Goal: Task Accomplishment & Management: Manage account settings

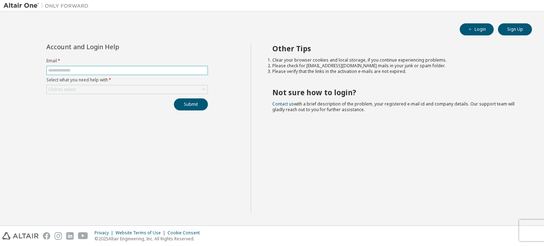
click at [66, 69] on input "text" at bounding box center [127, 71] width 158 height 6
type input "**********"
click at [102, 87] on div "Click to select" at bounding box center [127, 89] width 161 height 8
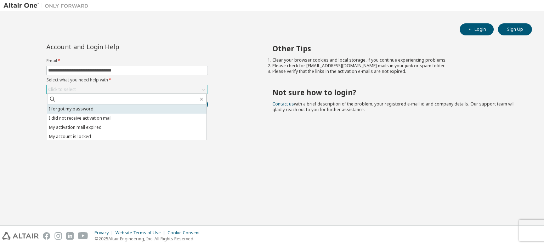
click at [83, 112] on li "I forgot my password" at bounding box center [126, 108] width 159 height 9
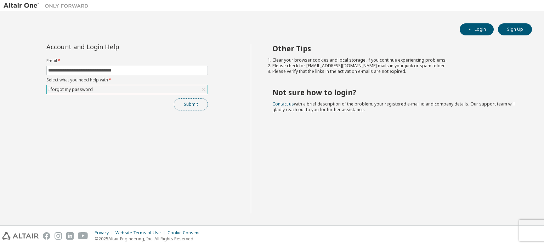
click at [187, 104] on button "Submit" at bounding box center [191, 104] width 34 height 12
click at [193, 104] on button "Submit" at bounding box center [191, 104] width 34 height 12
click at [385, 27] on div "Login Sign Up" at bounding box center [272, 29] width 520 height 12
click at [204, 103] on button "Submit" at bounding box center [191, 104] width 34 height 12
click at [525, 231] on div "Privacy Website Terms of Use Cookie Consent © 2025 Altair Engineering, Inc. All…" at bounding box center [272, 236] width 544 height 20
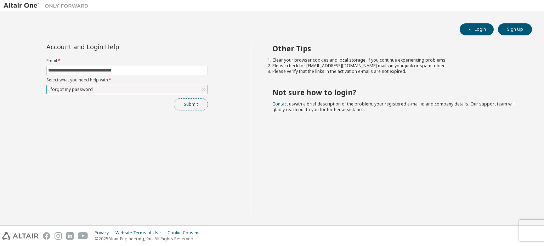
click at [196, 101] on button "Submit" at bounding box center [191, 104] width 34 height 12
click at [196, 101] on div "Submit" at bounding box center [126, 104] width 161 height 12
click at [197, 107] on button "Submit" at bounding box center [191, 104] width 34 height 12
click at [197, 107] on div "Submit" at bounding box center [126, 104] width 161 height 12
click at [187, 100] on button "Submit" at bounding box center [191, 104] width 34 height 12
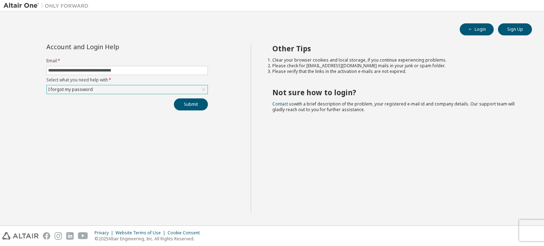
click at [167, 92] on div "I forgot my password" at bounding box center [127, 89] width 161 height 8
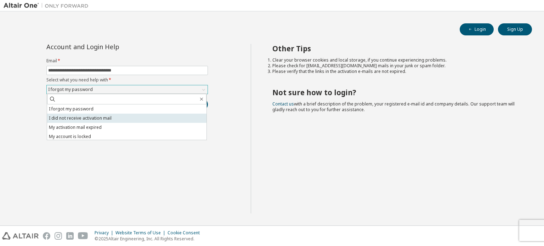
click at [163, 116] on li "I did not receive activation mail" at bounding box center [126, 118] width 159 height 9
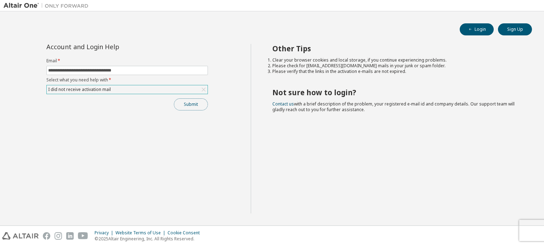
click at [198, 107] on button "Submit" at bounding box center [191, 104] width 34 height 12
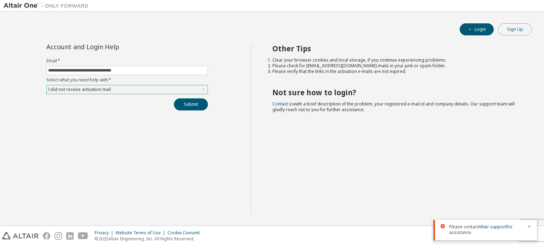
click at [512, 32] on button "Sign Up" at bounding box center [515, 29] width 34 height 12
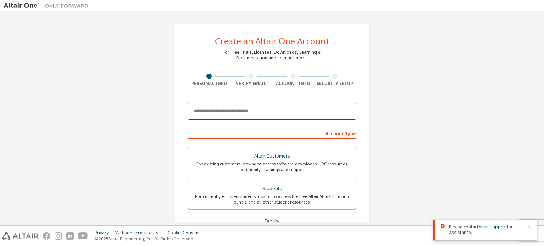
click at [298, 107] on input "email" at bounding box center [272, 111] width 168 height 17
type input "**********"
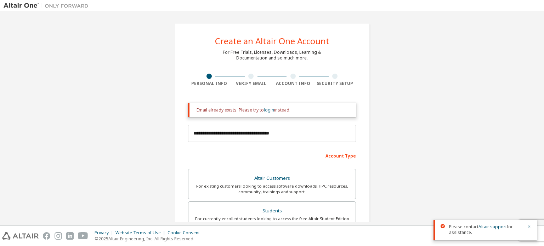
click at [266, 109] on link "login" at bounding box center [269, 110] width 10 height 6
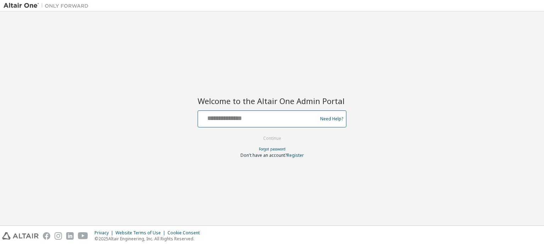
click at [250, 120] on input "text" at bounding box center [259, 117] width 116 height 10
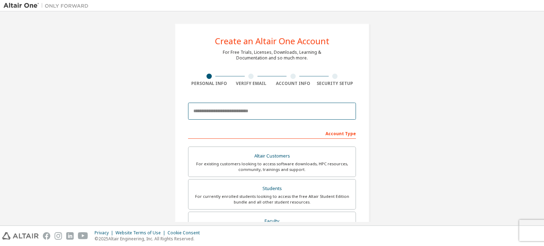
click at [264, 110] on input "email" at bounding box center [272, 111] width 168 height 17
type input "**********"
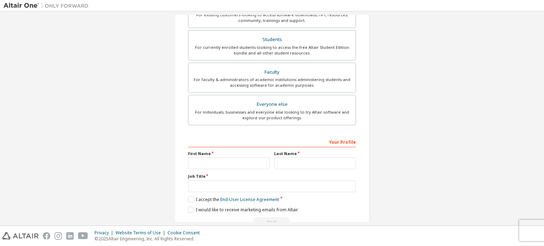
scroll to position [188, 0]
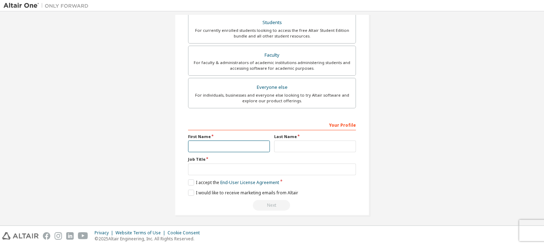
click at [229, 143] on input "text" at bounding box center [229, 147] width 82 height 12
type input "*****"
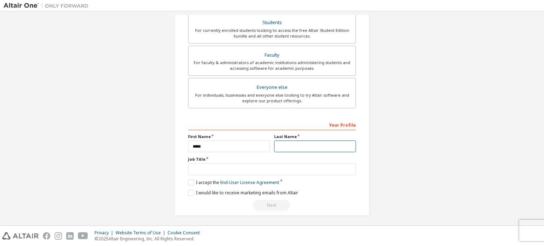
click at [280, 148] on input "text" at bounding box center [315, 147] width 82 height 12
type input "*********"
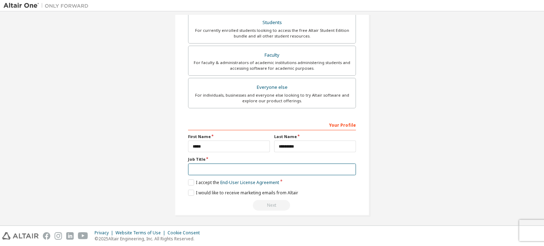
click at [273, 170] on input "text" at bounding box center [272, 170] width 168 height 12
type input "*******"
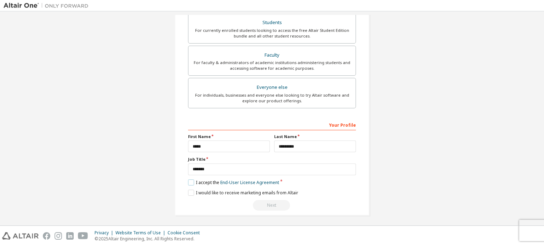
click at [193, 179] on label "I accept the End-User License Agreement" at bounding box center [233, 182] width 91 height 6
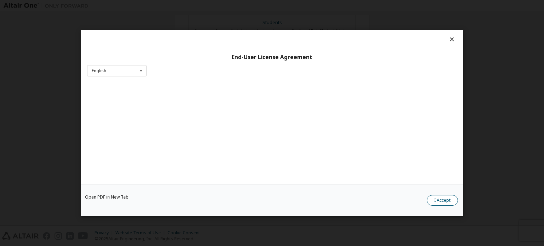
click at [438, 199] on button "I Accept" at bounding box center [442, 200] width 31 height 11
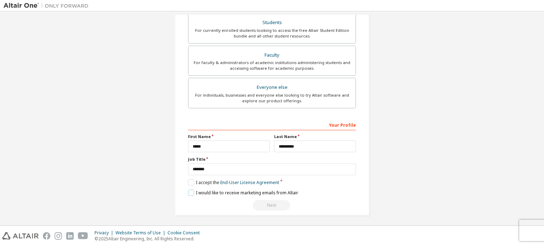
click at [188, 190] on label "I would like to receive marketing emails from Altair" at bounding box center [243, 193] width 110 height 6
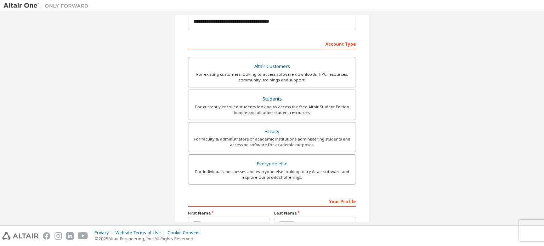
scroll to position [0, 0]
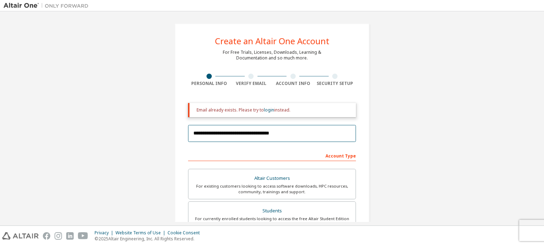
click at [291, 135] on input "**********" at bounding box center [272, 133] width 168 height 17
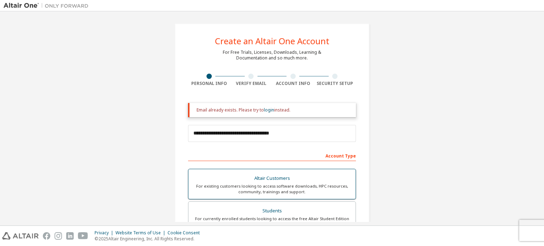
click at [285, 179] on div "Altair Customers" at bounding box center [272, 178] width 159 height 10
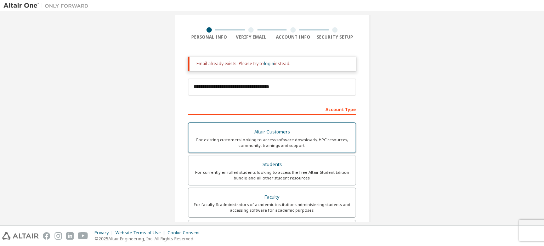
scroll to position [60, 0]
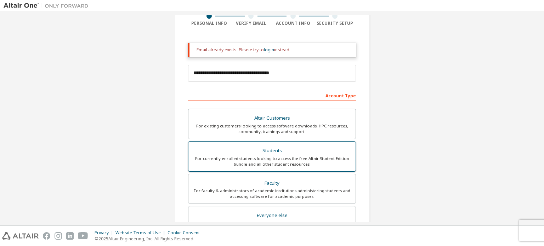
click at [282, 163] on div "For currently enrolled students looking to access the free Altair Student Editi…" at bounding box center [272, 161] width 159 height 11
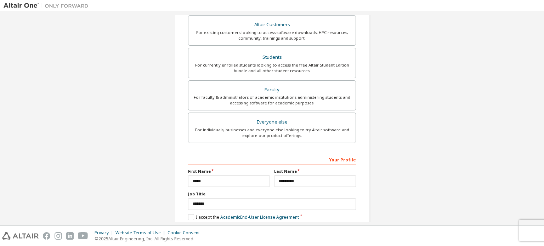
scroll to position [188, 0]
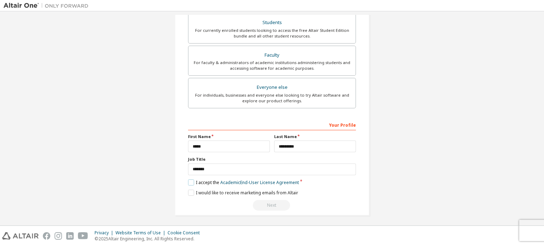
click at [193, 179] on label "I accept the Academic End-User License Agreement" at bounding box center [243, 182] width 111 height 6
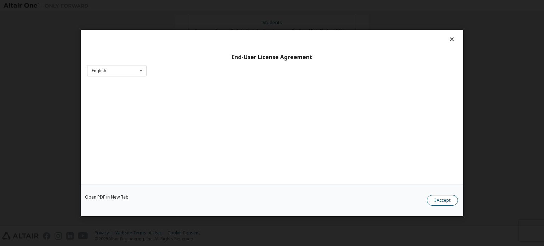
click at [436, 198] on button "I Accept" at bounding box center [442, 200] width 31 height 11
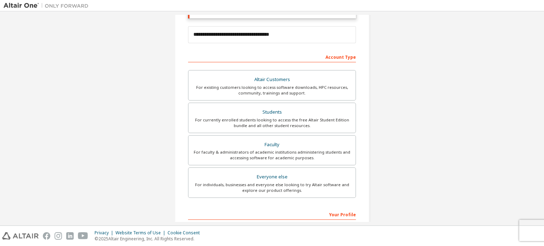
scroll to position [98, 0]
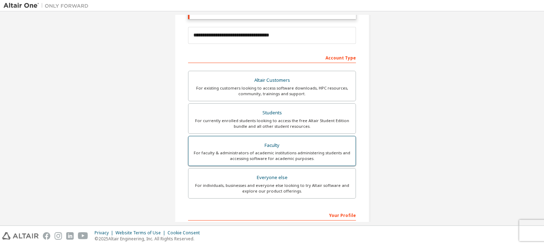
click at [297, 141] on div "Faculty" at bounding box center [272, 146] width 159 height 10
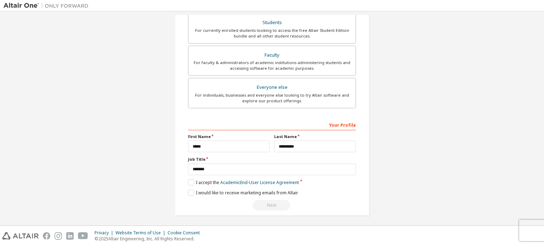
click at [340, 123] on div "Your Profile" at bounding box center [272, 124] width 168 height 11
click at [332, 123] on div "Your Profile" at bounding box center [272, 124] width 168 height 11
click at [315, 123] on div "Your Profile" at bounding box center [272, 124] width 168 height 11
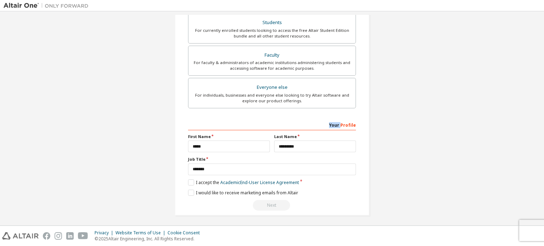
click at [315, 123] on div "Your Profile" at bounding box center [272, 124] width 168 height 11
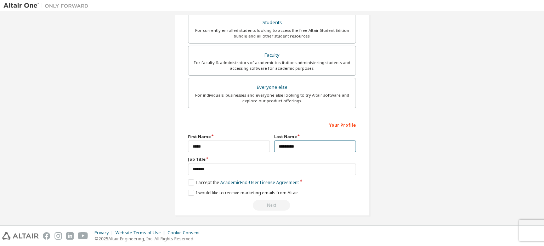
click at [299, 144] on input "*********" at bounding box center [315, 147] width 82 height 12
type input "**"
click at [278, 198] on div "**********" at bounding box center [272, 165] width 168 height 92
click at [261, 203] on div "Next" at bounding box center [272, 205] width 168 height 11
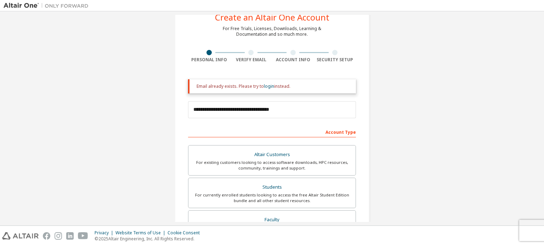
scroll to position [0, 0]
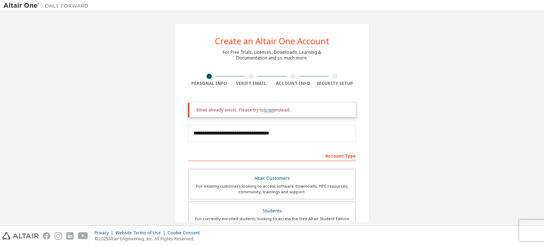
click at [265, 113] on link "login" at bounding box center [269, 110] width 10 height 6
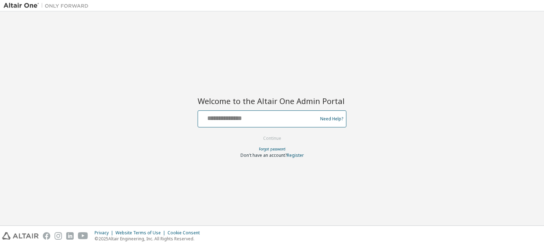
click at [224, 114] on input "text" at bounding box center [259, 117] width 116 height 10
type input "**********"
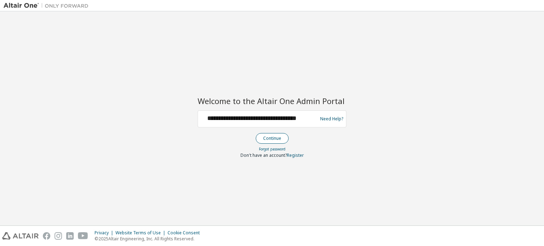
click at [276, 141] on button "Continue" at bounding box center [272, 138] width 33 height 11
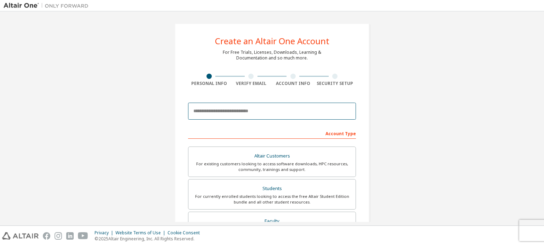
click at [211, 112] on input "email" at bounding box center [272, 111] width 168 height 17
click at [269, 115] on input "email" at bounding box center [272, 111] width 168 height 17
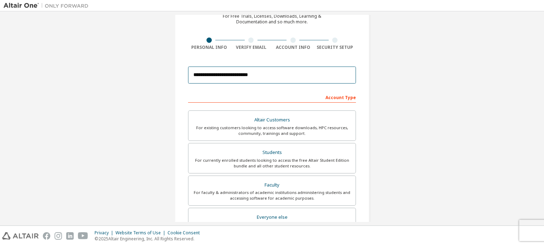
scroll to position [37, 0]
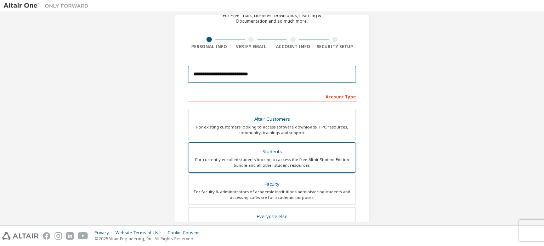
type input "**********"
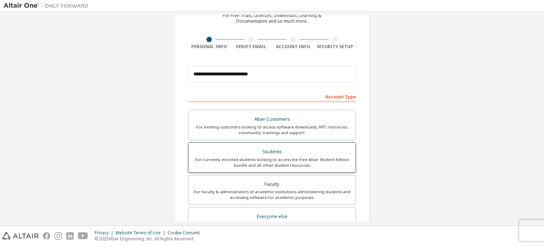
click at [275, 157] on div "For currently enrolled students looking to access the free Altair Student Editi…" at bounding box center [272, 162] width 159 height 11
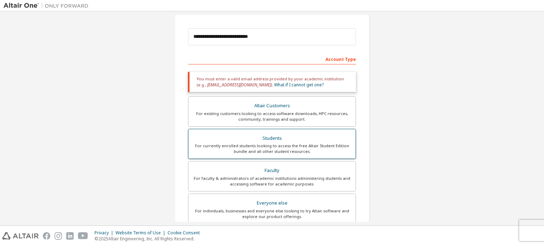
scroll to position [76, 0]
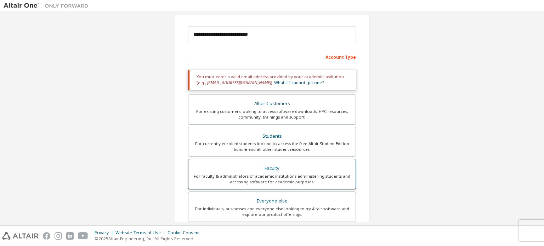
click at [275, 162] on label "Faculty For faculty & administrators of academic institutions administering stu…" at bounding box center [272, 174] width 168 height 30
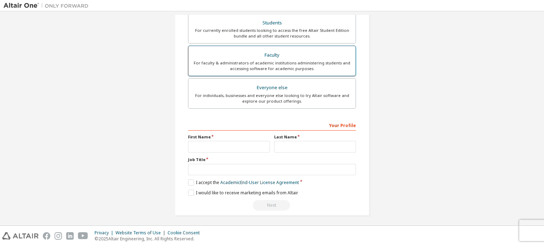
scroll to position [190, 0]
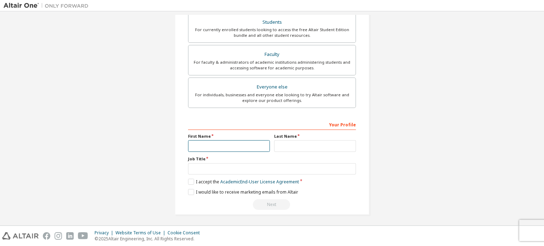
click at [236, 142] on input "text" at bounding box center [229, 146] width 82 height 12
type input "*****"
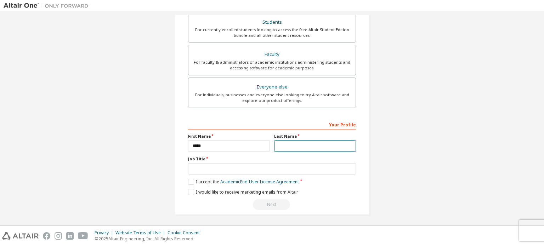
click at [288, 147] on input "text" at bounding box center [315, 146] width 82 height 12
click at [314, 147] on input "*********" at bounding box center [315, 146] width 82 height 12
type input "**"
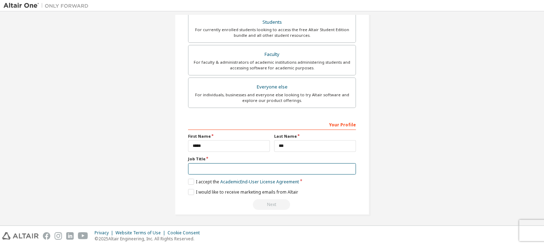
click at [225, 166] on input "text" at bounding box center [272, 169] width 168 height 12
type input "*******"
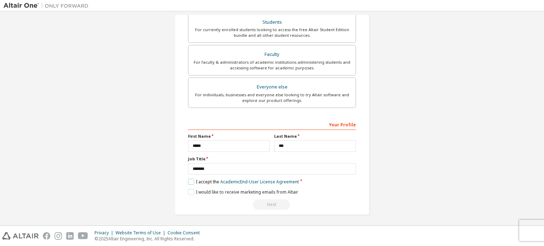
click at [192, 181] on label "I accept the Academic End-User License Agreement" at bounding box center [243, 182] width 111 height 6
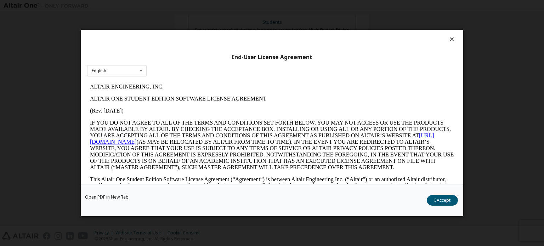
scroll to position [0, 0]
click at [444, 200] on button "I Accept" at bounding box center [442, 200] width 31 height 11
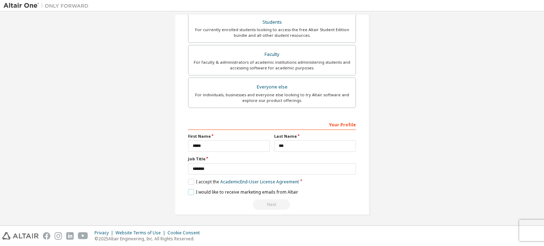
click at [190, 189] on label "I would like to receive marketing emails from Altair" at bounding box center [243, 192] width 110 height 6
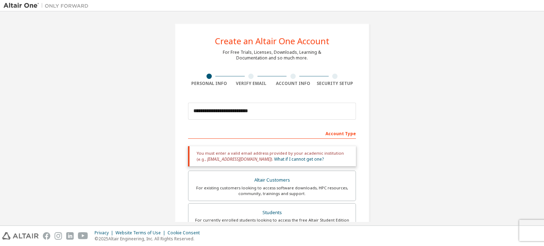
click at [249, 80] on div "Verify Email" at bounding box center [251, 80] width 42 height 13
click at [249, 114] on input "**********" at bounding box center [272, 111] width 168 height 17
click at [274, 157] on link "What if I cannot get one?" at bounding box center [299, 159] width 50 height 6
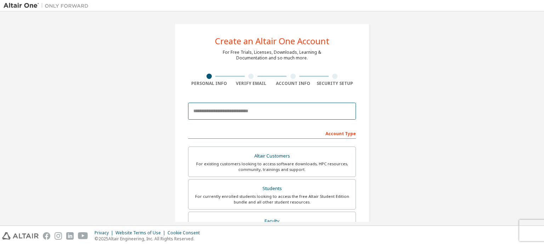
click at [236, 115] on input "email" at bounding box center [272, 111] width 168 height 17
type input "**********"
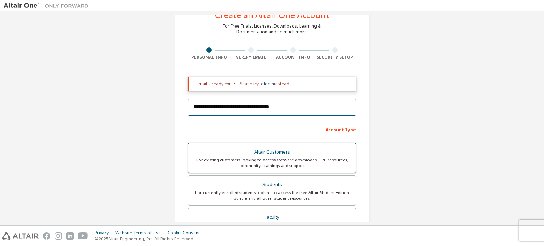
scroll to position [77, 0]
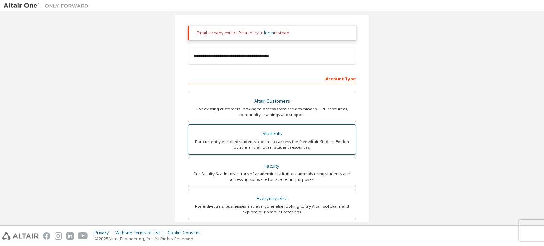
click at [276, 141] on div "For currently enrolled students looking to access the free Altair Student Editi…" at bounding box center [272, 144] width 159 height 11
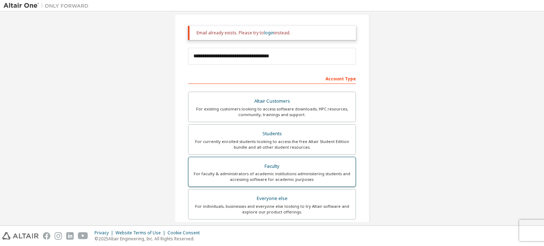
click at [278, 170] on div "Faculty" at bounding box center [272, 166] width 159 height 10
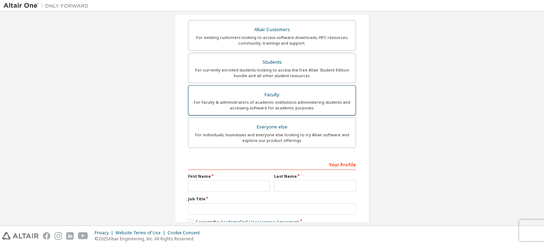
scroll to position [154, 0]
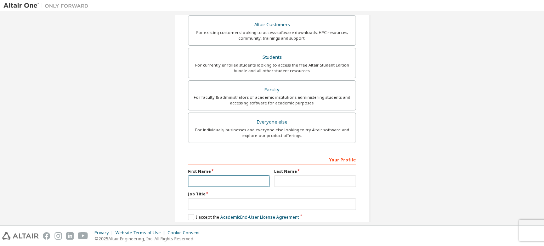
click at [252, 179] on input "text" at bounding box center [229, 181] width 82 height 12
type input "*****"
click at [292, 182] on input "text" at bounding box center [315, 181] width 82 height 12
type input "*********"
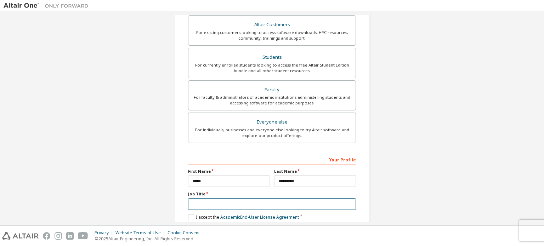
click at [281, 205] on input "text" at bounding box center [272, 204] width 168 height 12
type input "*******"
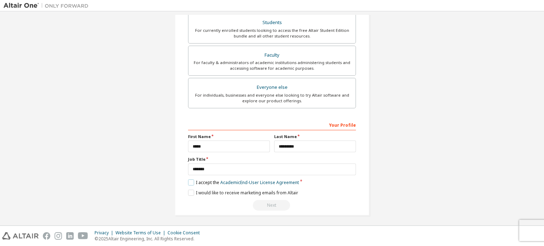
click at [188, 179] on label "I accept the Academic End-User License Agreement" at bounding box center [243, 182] width 111 height 6
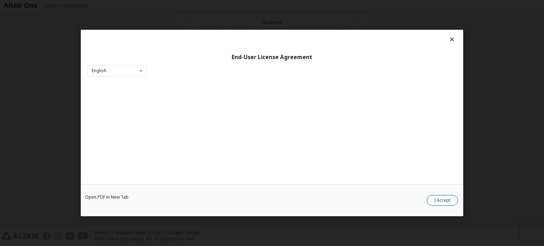
click at [439, 197] on button "I Accept" at bounding box center [442, 200] width 31 height 11
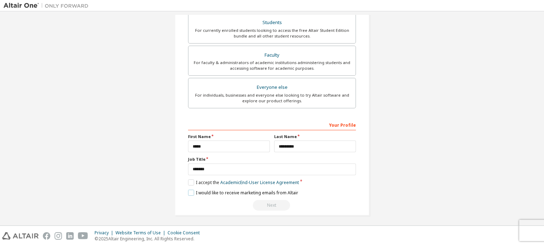
click at [192, 190] on label "I would like to receive marketing emails from Altair" at bounding box center [243, 193] width 110 height 6
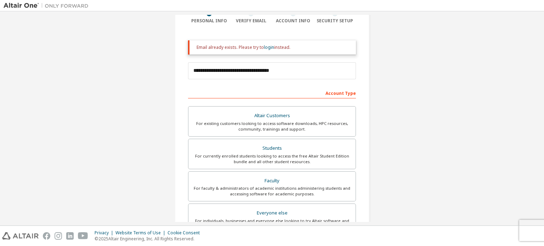
scroll to position [62, 0]
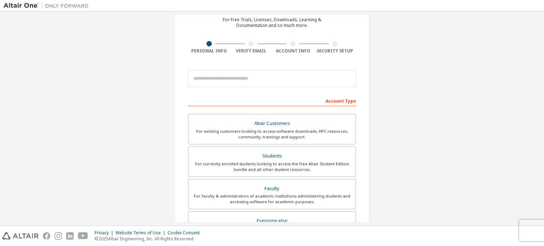
scroll to position [32, 0]
click at [263, 76] on input "email" at bounding box center [272, 79] width 168 height 17
type input "**********"
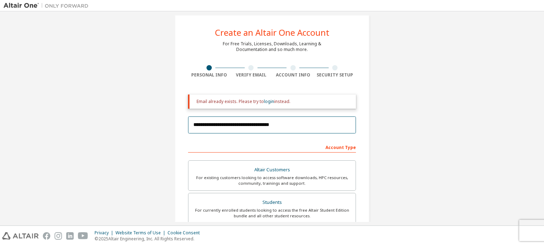
scroll to position [0, 0]
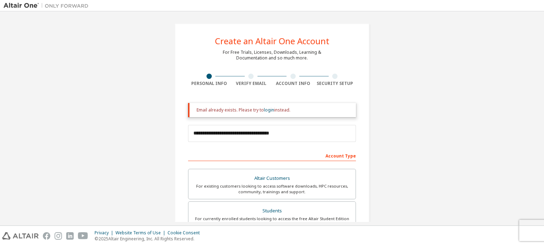
drag, startPoint x: 195, startPoint y: 109, endPoint x: 293, endPoint y: 109, distance: 97.7
click at [293, 109] on div "Email already exists. Please try to login instead." at bounding box center [273, 110] width 154 height 6
copy div "Email already exists. Please try to login instead."
click at [269, 110] on link "login" at bounding box center [269, 110] width 10 height 6
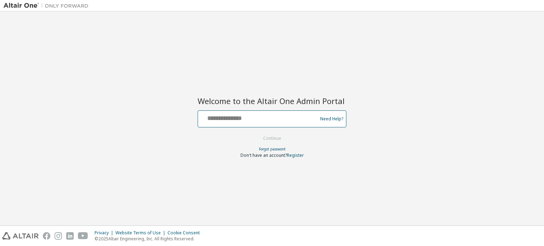
click at [241, 118] on input "text" at bounding box center [259, 117] width 116 height 10
type input "**********"
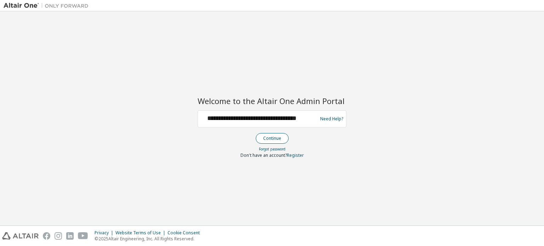
click at [278, 135] on button "Continue" at bounding box center [272, 138] width 33 height 11
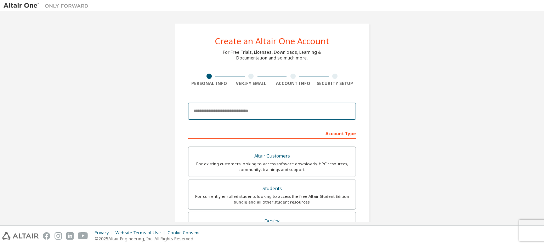
click at [250, 108] on input "email" at bounding box center [272, 111] width 168 height 17
type input "**********"
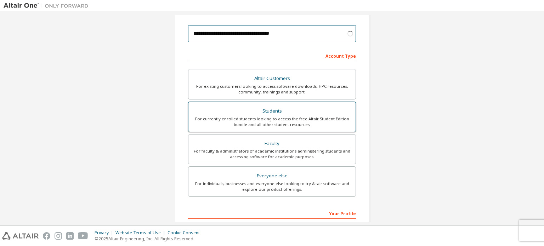
scroll to position [100, 0]
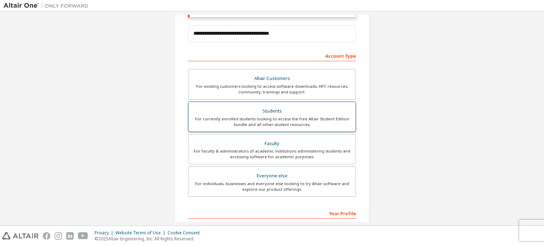
click at [254, 119] on div "For currently enrolled students looking to access the free Altair Student Editi…" at bounding box center [272, 121] width 159 height 11
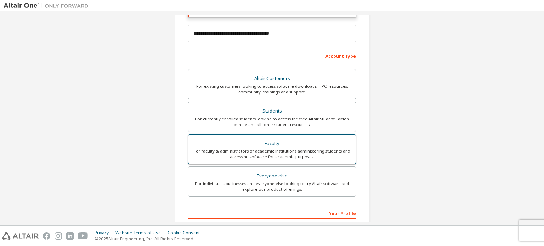
click at [259, 139] on div "Faculty" at bounding box center [272, 144] width 159 height 10
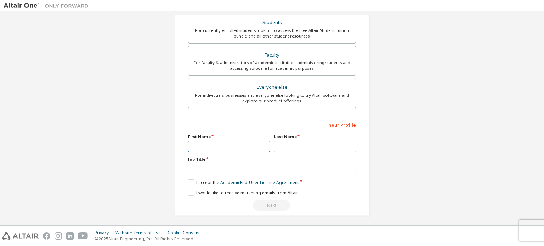
click at [245, 145] on input "text" at bounding box center [229, 147] width 82 height 12
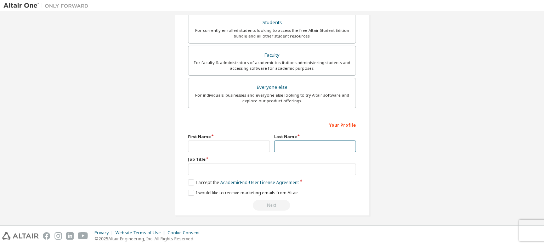
click at [292, 142] on input "text" at bounding box center [315, 147] width 82 height 12
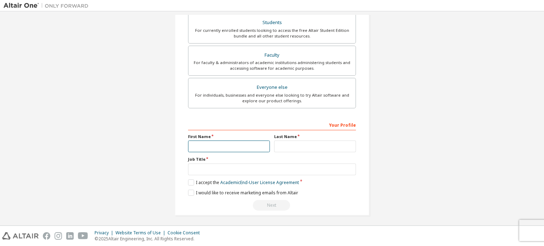
click at [235, 149] on input "text" at bounding box center [229, 147] width 82 height 12
type input "*****"
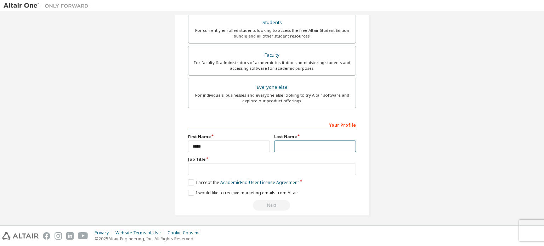
click at [290, 141] on input "text" at bounding box center [315, 147] width 82 height 12
type input "*********"
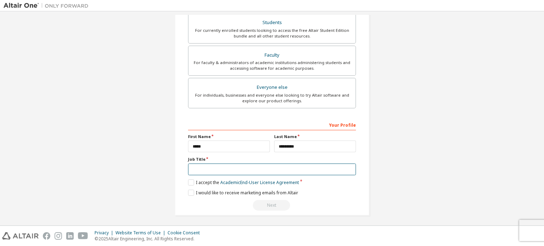
click at [239, 168] on input "text" at bounding box center [272, 170] width 168 height 12
type input "*******"
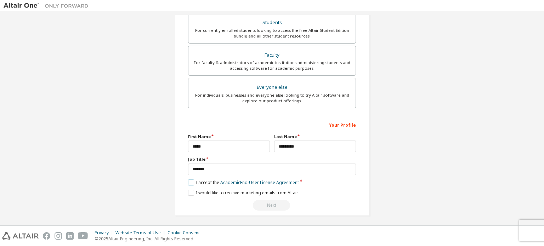
click at [193, 181] on label "I accept the Academic End-User License Agreement" at bounding box center [243, 182] width 111 height 6
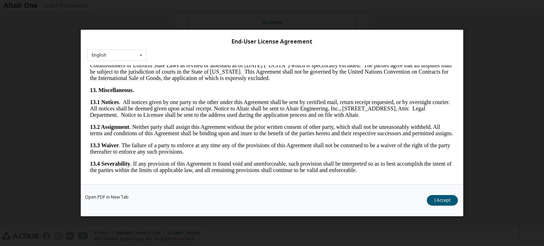
scroll to position [1188, 0]
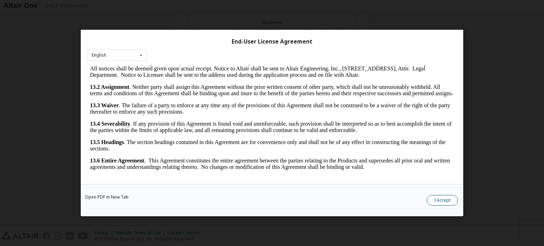
click at [446, 199] on button "I Accept" at bounding box center [442, 200] width 31 height 11
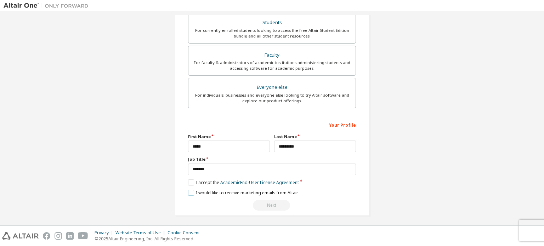
click at [191, 191] on label "I would like to receive marketing emails from Altair" at bounding box center [243, 193] width 110 height 6
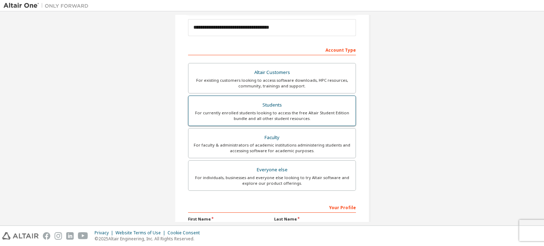
scroll to position [0, 0]
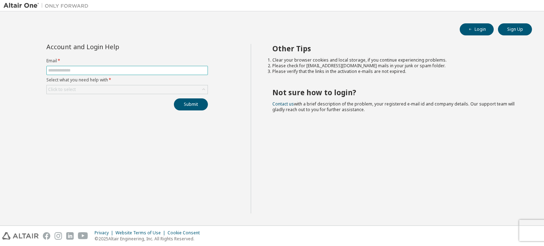
click at [134, 69] on input "text" at bounding box center [127, 71] width 158 height 6
type input "**********"
click at [119, 90] on div "Click to select" at bounding box center [127, 89] width 161 height 8
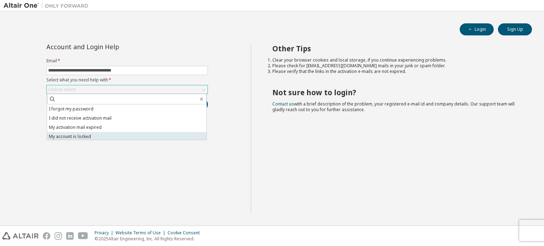
click at [82, 133] on li "My account is locked" at bounding box center [126, 136] width 159 height 9
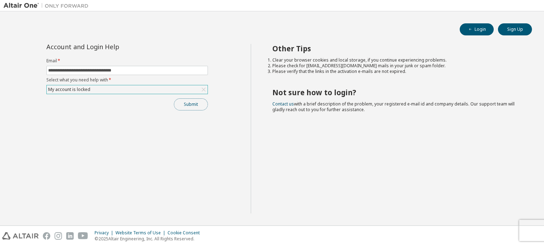
click at [183, 105] on button "Submit" at bounding box center [191, 104] width 34 height 12
click at [196, 105] on button "Submit" at bounding box center [191, 104] width 34 height 12
click at [196, 105] on div "Submit" at bounding box center [126, 104] width 161 height 12
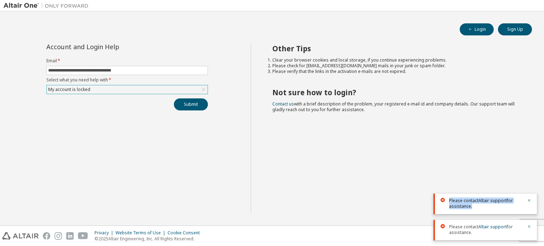
drag, startPoint x: 447, startPoint y: 201, endPoint x: 473, endPoint y: 210, distance: 27.3
click at [473, 210] on div "Please contact Altair support for assistance." at bounding box center [484, 204] width 103 height 21
copy div "Please contact Altair support for assistance."
click at [198, 104] on button "Submit" at bounding box center [191, 104] width 34 height 12
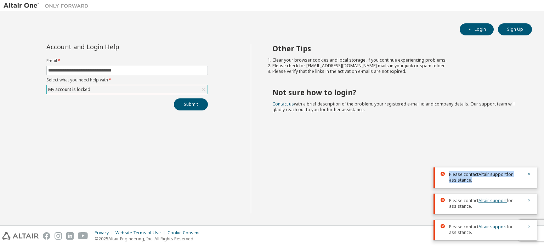
click at [493, 202] on link "Altair support" at bounding box center [492, 201] width 28 height 6
click at [488, 199] on link "Altair support" at bounding box center [492, 201] width 28 height 6
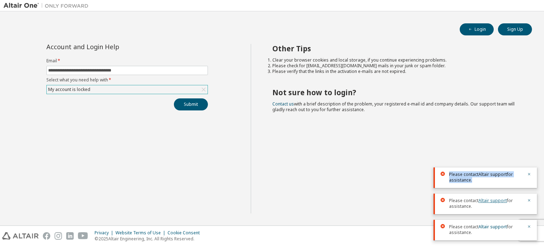
click at [488, 199] on link "Altair support" at bounding box center [492, 201] width 28 height 6
drag, startPoint x: 488, startPoint y: 199, endPoint x: 487, endPoint y: 228, distance: 28.7
click at [487, 228] on div "Please contact Altair support for assistance. Please contact Altair support for…" at bounding box center [484, 201] width 103 height 79
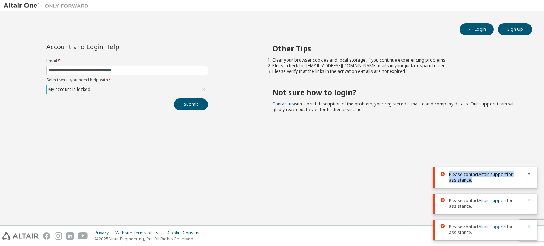
click at [487, 228] on link "Altair support" at bounding box center [492, 227] width 28 height 6
drag, startPoint x: 487, startPoint y: 228, endPoint x: 484, endPoint y: 201, distance: 27.1
click at [484, 201] on div "Please contact Altair support for assistance. Please contact Altair support for…" at bounding box center [484, 201] width 103 height 79
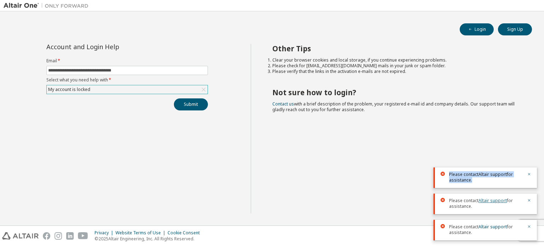
click at [484, 201] on link "Altair support" at bounding box center [492, 201] width 28 height 6
click at [385, 135] on div "Other Tips Clear your browser cookies and local storage, if you continue experi…" at bounding box center [396, 129] width 290 height 170
click at [486, 174] on link "Altair support" at bounding box center [492, 174] width 28 height 6
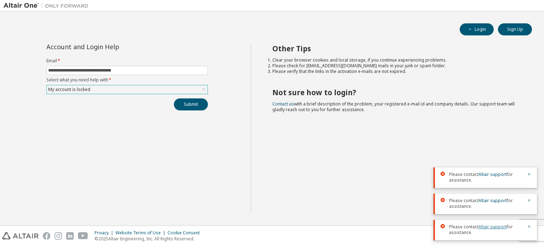
click at [492, 227] on link "Altair support" at bounding box center [492, 227] width 28 height 6
click at [484, 199] on link "Altair support" at bounding box center [492, 201] width 28 height 6
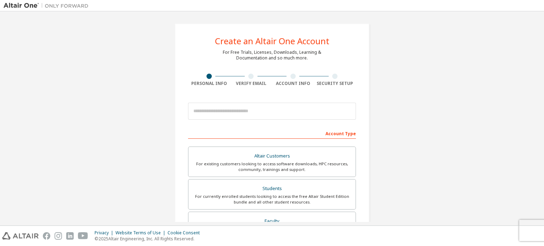
type input "**********"
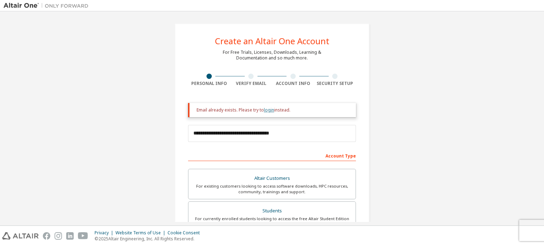
click at [267, 109] on link "login" at bounding box center [269, 110] width 10 height 6
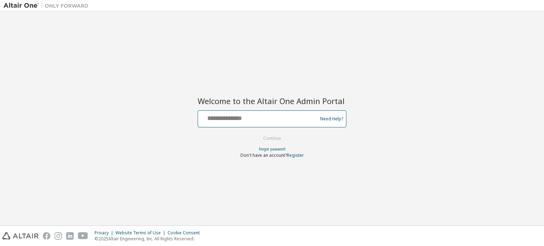
click at [261, 116] on input "text" at bounding box center [259, 117] width 116 height 10
type input "**********"
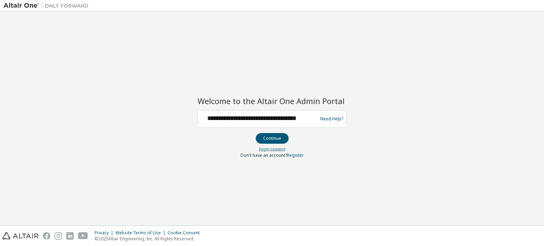
click at [272, 147] on link "Forgot password" at bounding box center [272, 149] width 27 height 5
click at [270, 147] on link "Forgot password" at bounding box center [272, 149] width 27 height 5
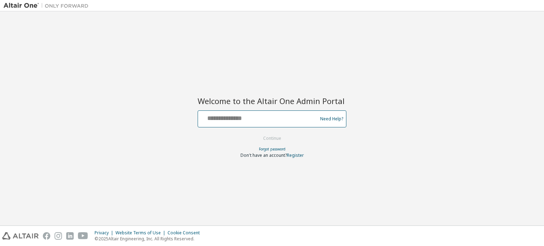
click at [239, 117] on input "text" at bounding box center [259, 117] width 116 height 10
type input "**********"
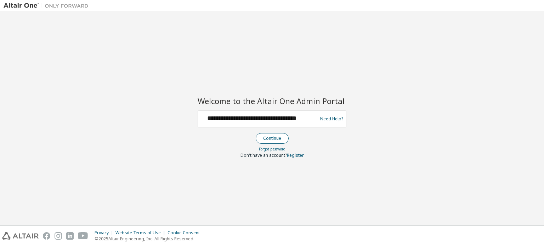
click at [276, 140] on button "Continue" at bounding box center [272, 138] width 33 height 11
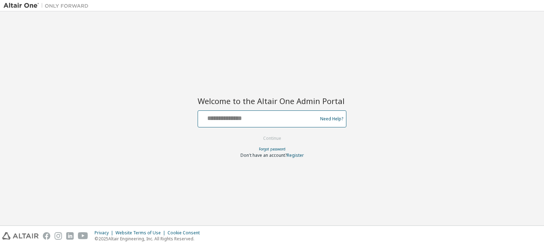
click at [242, 118] on input "text" at bounding box center [259, 117] width 116 height 10
type input "**********"
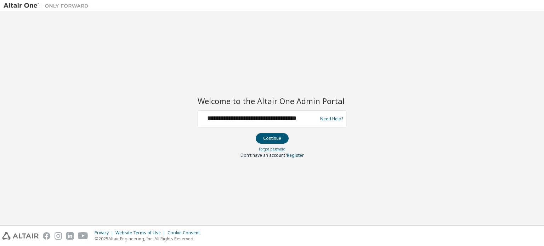
click at [265, 148] on link "Forgot password" at bounding box center [272, 149] width 27 height 5
click at [325, 119] on link "Need Help?" at bounding box center [331, 119] width 23 height 0
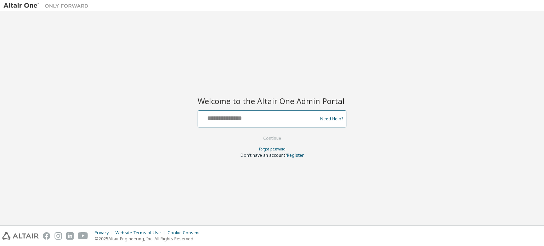
click at [241, 118] on input "text" at bounding box center [259, 117] width 116 height 10
type input "**********"
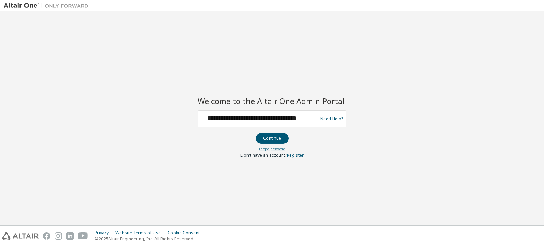
click at [268, 148] on link "Forgot password" at bounding box center [272, 149] width 27 height 5
click at [278, 147] on link "Forgot password" at bounding box center [272, 149] width 27 height 5
click at [276, 137] on button "Continue" at bounding box center [272, 138] width 33 height 11
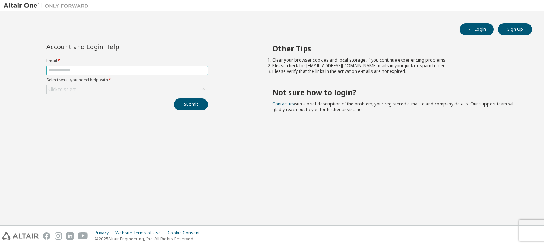
click at [149, 73] on span at bounding box center [126, 70] width 161 height 9
click at [134, 67] on span at bounding box center [126, 70] width 161 height 9
click at [134, 70] on input "text" at bounding box center [127, 71] width 158 height 6
type input "**********"
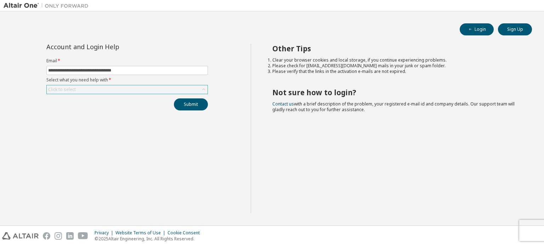
click at [124, 89] on div "Click to select" at bounding box center [127, 89] width 161 height 8
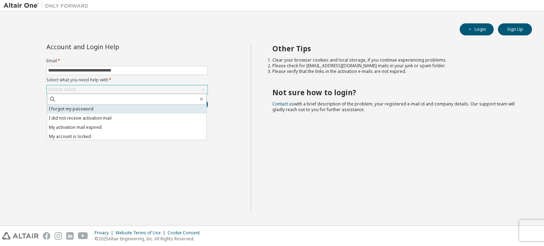
click at [82, 110] on li "I forgot my password" at bounding box center [126, 108] width 159 height 9
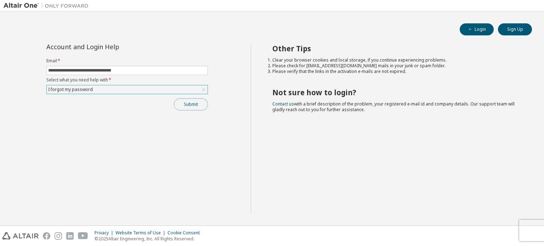
click at [176, 101] on button "Submit" at bounding box center [191, 104] width 34 height 12
